Goal: Navigation & Orientation: Find specific page/section

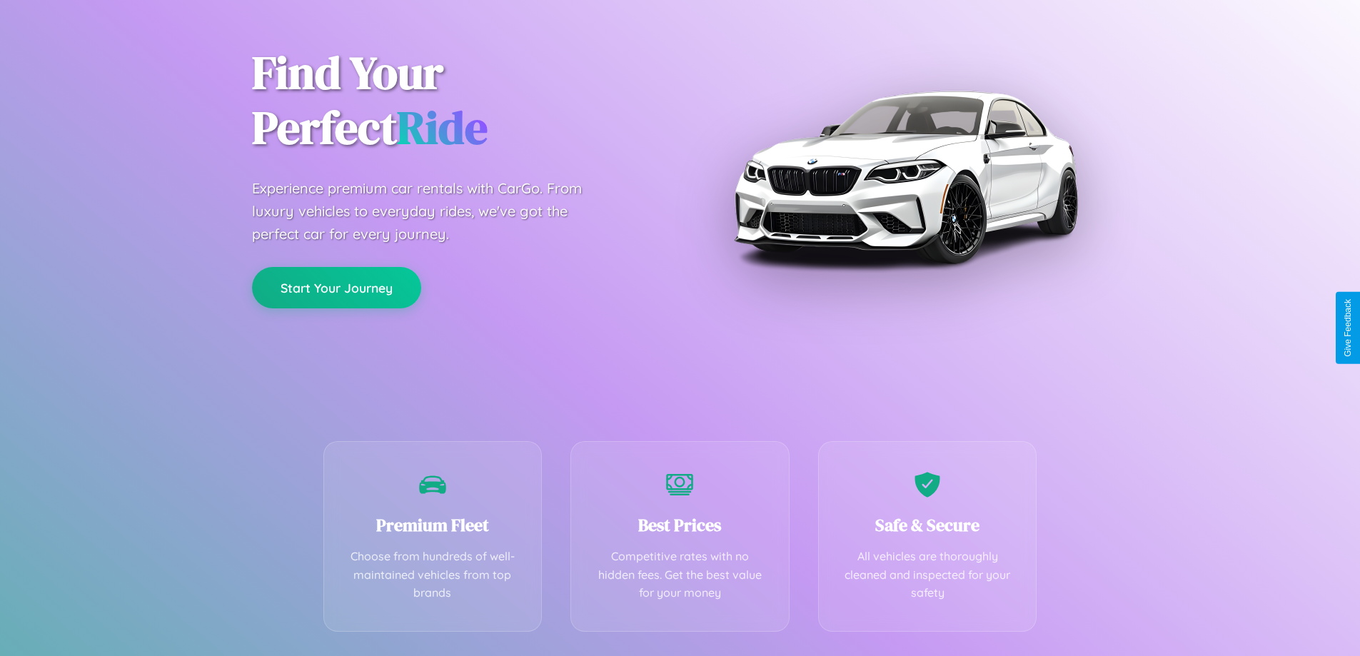
scroll to position [281, 0]
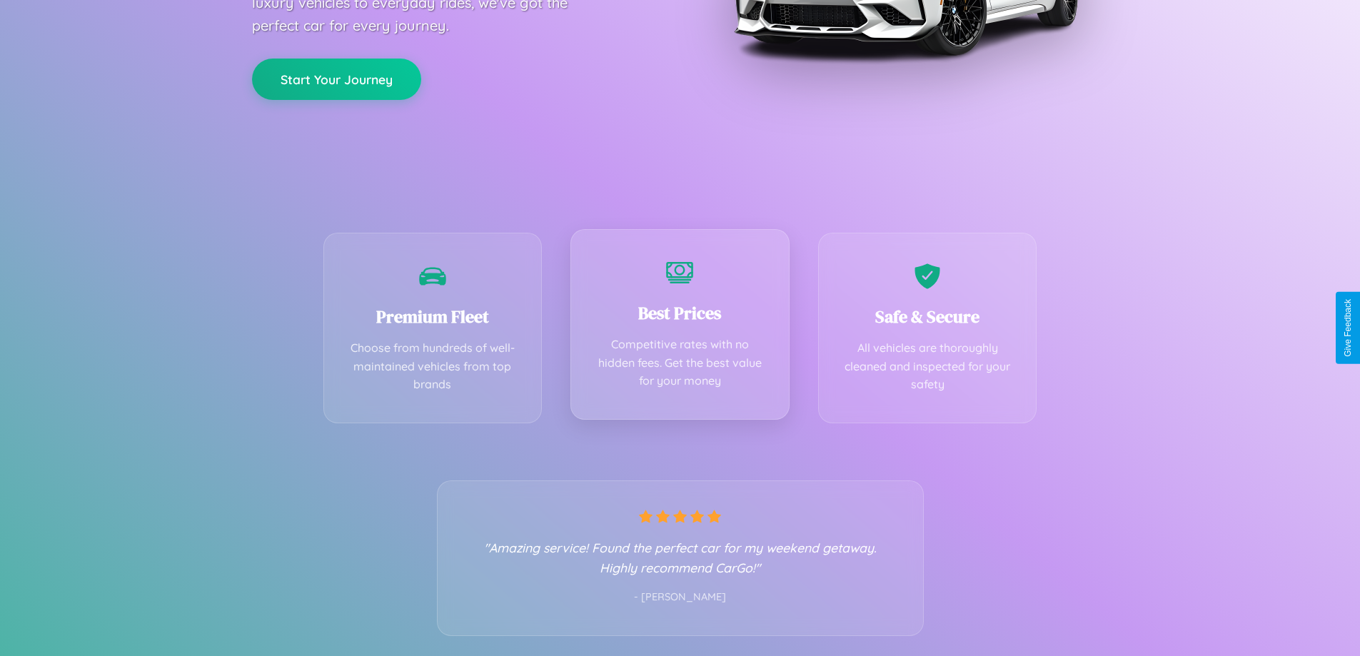
click at [680, 328] on div "Best Prices Competitive rates with no hidden fees. Get the best value for your …" at bounding box center [680, 324] width 219 height 191
click at [336, 78] on button "Start Your Journey" at bounding box center [336, 77] width 169 height 41
click at [336, 77] on button "Start Your Journey" at bounding box center [336, 77] width 169 height 41
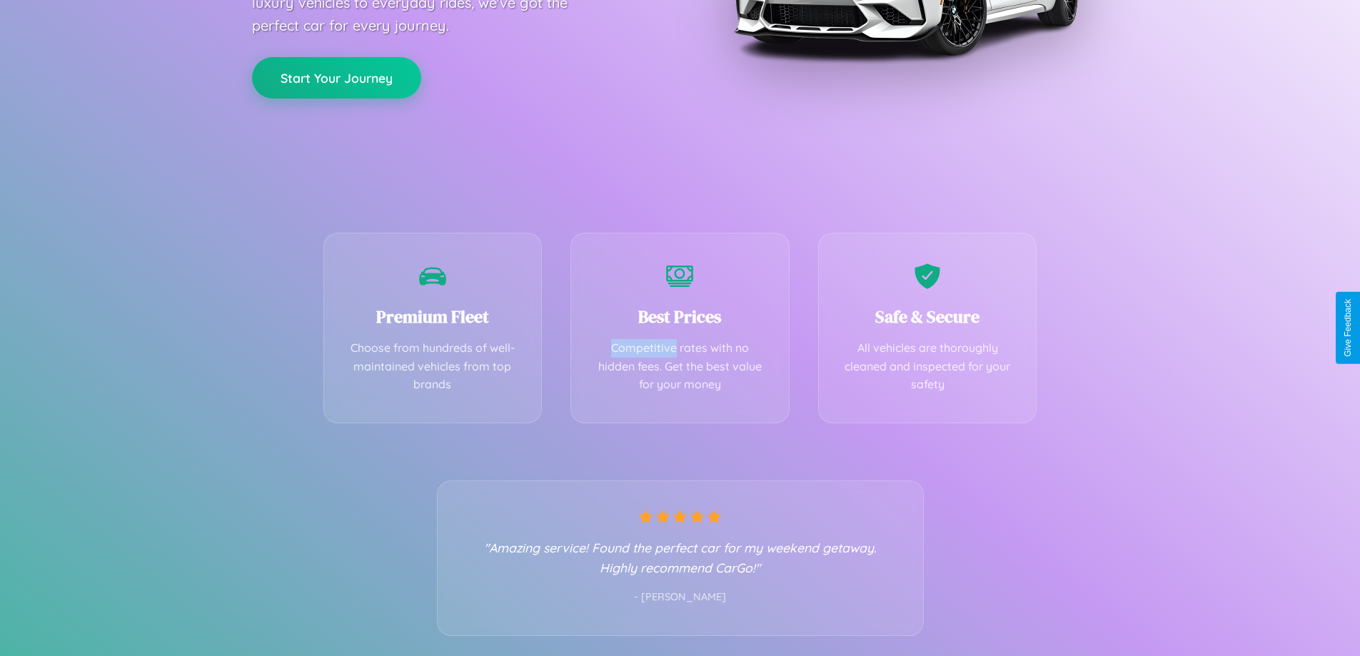
click at [336, 77] on button "Start Your Journey" at bounding box center [336, 77] width 169 height 41
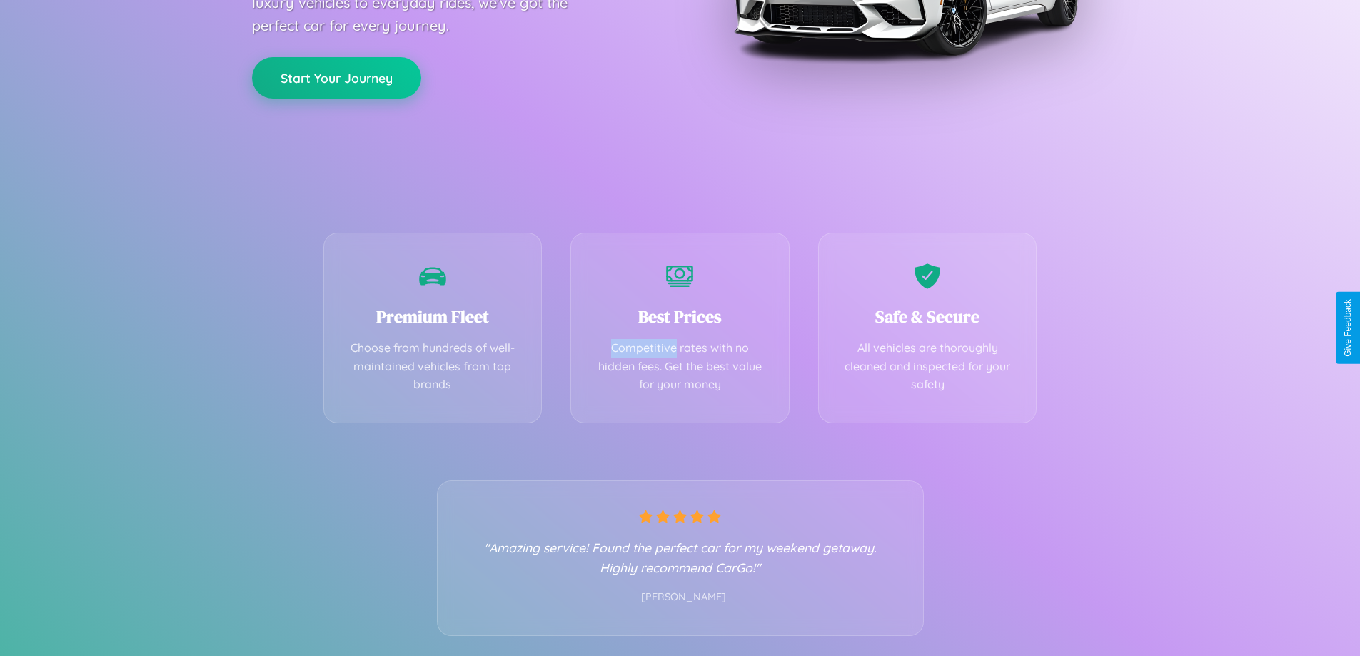
click at [336, 77] on button "Start Your Journey" at bounding box center [336, 77] width 169 height 41
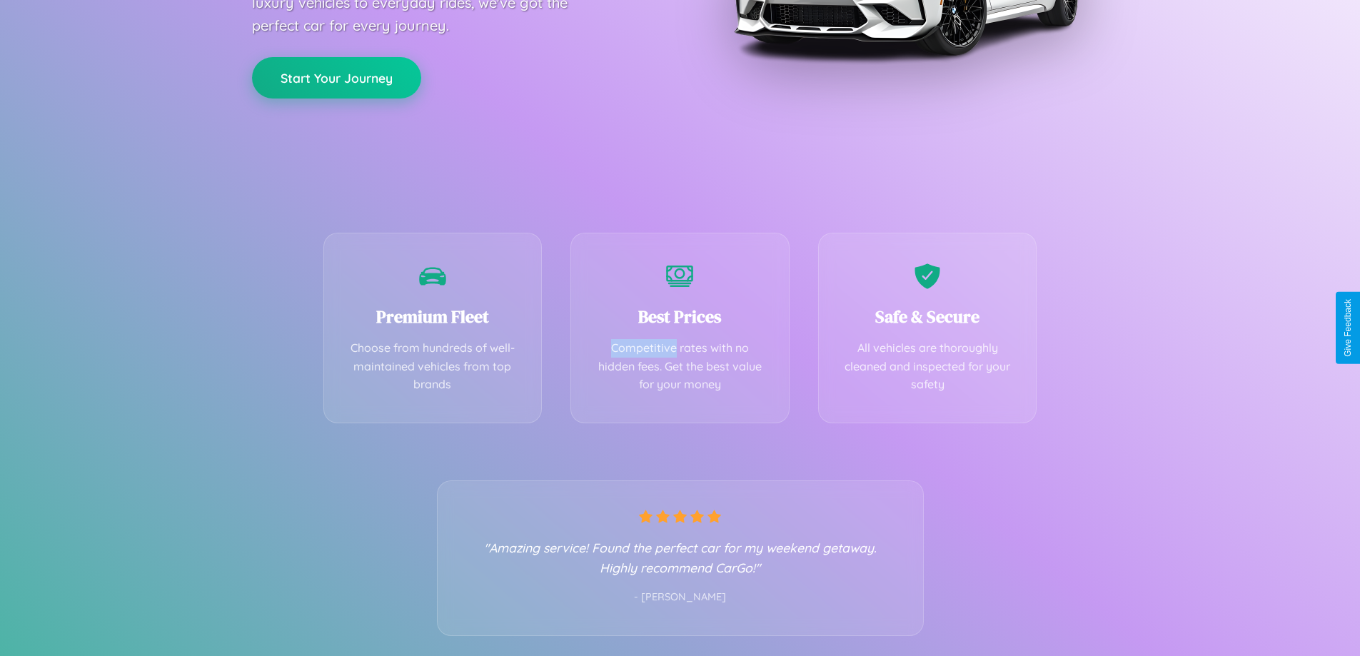
click at [336, 77] on button "Start Your Journey" at bounding box center [336, 77] width 169 height 41
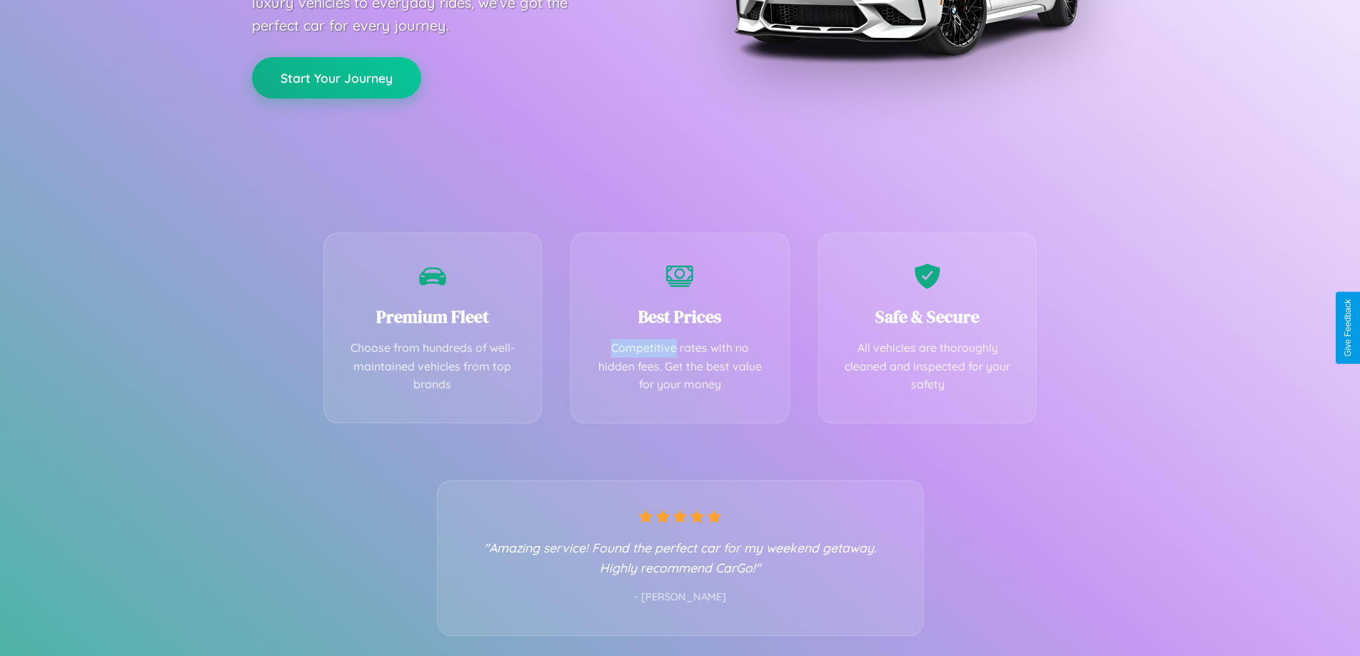
click at [336, 77] on button "Start Your Journey" at bounding box center [336, 77] width 169 height 41
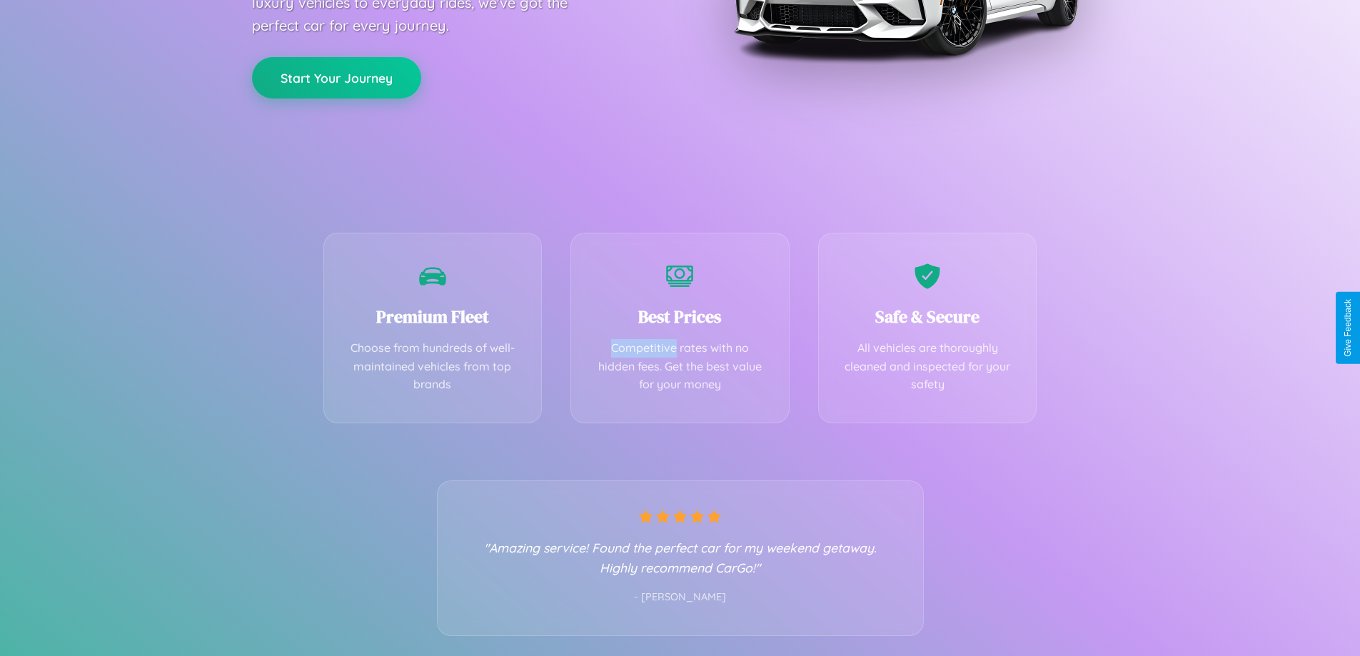
click at [336, 77] on button "Start Your Journey" at bounding box center [336, 77] width 169 height 41
